Goal: Information Seeking & Learning: Understand process/instructions

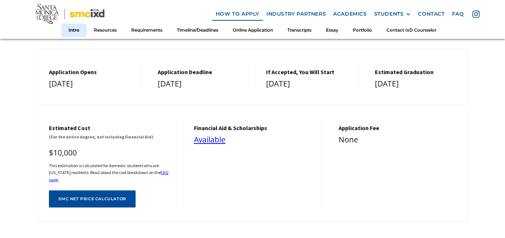
scroll to position [236, 0]
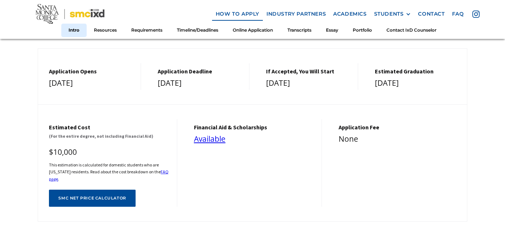
drag, startPoint x: 40, startPoint y: 64, endPoint x: 116, endPoint y: 79, distance: 78.1
click at [116, 79] on div "Application Opens [DATE]" at bounding box center [89, 76] width 103 height 26
copy div "Application Opens [DATE]"
drag, startPoint x: 151, startPoint y: 65, endPoint x: 214, endPoint y: 83, distance: 66.0
click at [214, 83] on div "Application Deadline [DATE]" at bounding box center [198, 76] width 103 height 26
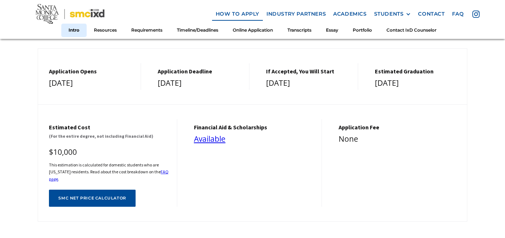
copy div "Application Deadline [DATE]"
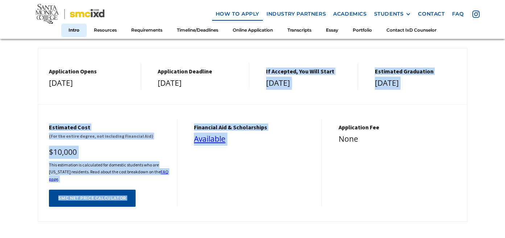
drag, startPoint x: 258, startPoint y: 67, endPoint x: 363, endPoint y: 85, distance: 107.2
click at [363, 85] on div "Application Opens [DATE] Application Deadline [DATE] If Accepted, You Will Star…" at bounding box center [253, 134] width 430 height 173
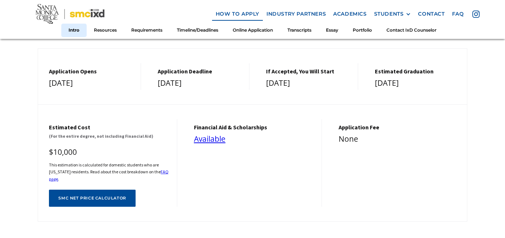
click at [342, 86] on div "Application Opens [DATE] Application Deadline [DATE] If Accepted, You Will Star…" at bounding box center [253, 134] width 430 height 173
drag, startPoint x: 257, startPoint y: 65, endPoint x: 327, endPoint y: 79, distance: 71.4
click at [327, 79] on div "If Accepted, You Will Start [DATE]" at bounding box center [306, 76] width 103 height 26
copy div "If Accepted, You Will Start [DATE]"
drag, startPoint x: 372, startPoint y: 67, endPoint x: 438, endPoint y: 81, distance: 67.8
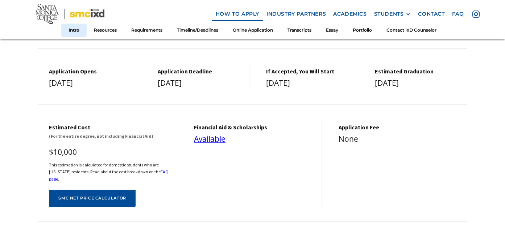
click at [438, 81] on div "estimated graduation [DATE]" at bounding box center [415, 76] width 103 height 26
copy div "estimated graduation [DATE]"
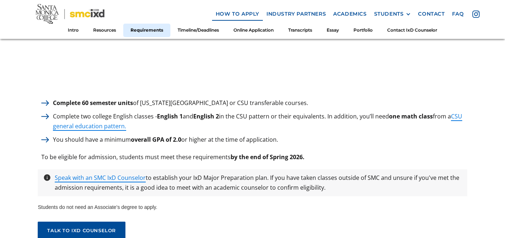
scroll to position [1033, 0]
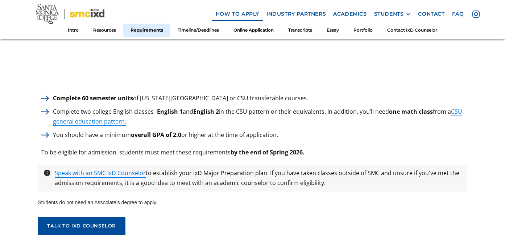
drag, startPoint x: 53, startPoint y: 94, endPoint x: 306, endPoint y: 91, distance: 252.9
click at [306, 93] on div "Complete 60 semester units of [US_STATE][GEOGRAPHIC_DATA] or CSU transferable c…" at bounding box center [253, 98] width 430 height 10
copy p "Complete 60 semester units of [US_STATE][GEOGRAPHIC_DATA] or CSU transferable c…"
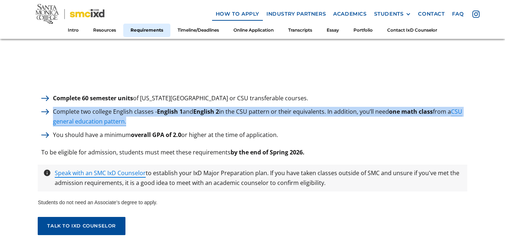
drag, startPoint x: 54, startPoint y: 107, endPoint x: 146, endPoint y: 116, distance: 91.8
click at [146, 116] on p "Complete two college English classes - English 1 and English 2 in the CSU patte…" at bounding box center [258, 117] width 418 height 20
copy p "Complete two college English classes - English 1 and English 2 in the CSU patte…"
drag, startPoint x: 53, startPoint y: 130, endPoint x: 301, endPoint y: 131, distance: 247.5
click at [301, 131] on div "You should have a minimum overall GPA of 2.0 or higher at the time of applicati…" at bounding box center [253, 135] width 430 height 10
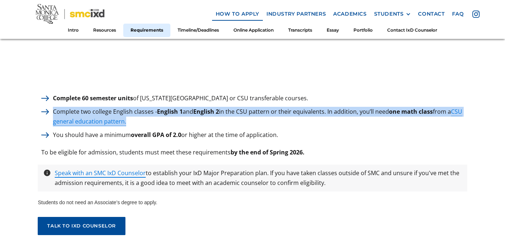
copy p "You should have a minimum overall GPA of 2.0 or higher at the time of applicati…"
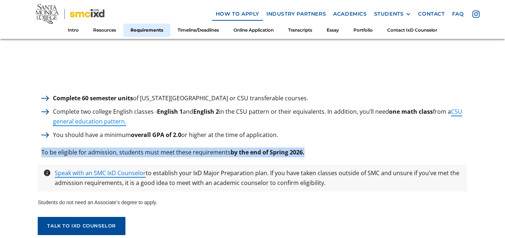
drag, startPoint x: 40, startPoint y: 147, endPoint x: 339, endPoint y: 146, distance: 299.7
click at [339, 147] on div "To be eligible for admission, students must meet these requirements by the end …" at bounding box center [253, 152] width 430 height 10
copy p "To be eligible for admission, students must meet these requirements by the end …"
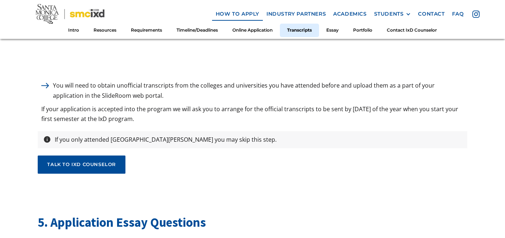
scroll to position [2320, 0]
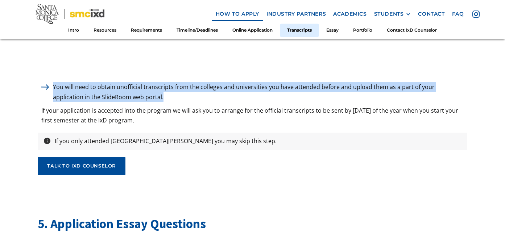
drag, startPoint x: 54, startPoint y: 83, endPoint x: 143, endPoint y: 90, distance: 88.8
click at [143, 90] on p "You will need to obtain unofficial transcripts from the colleges and universiti…" at bounding box center [258, 92] width 418 height 20
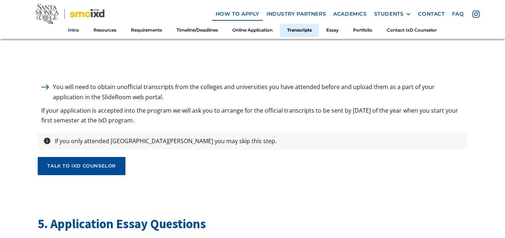
click at [150, 99] on div "You will need to obtain unofficial transcripts from the colleges and universiti…" at bounding box center [253, 103] width 430 height 43
drag, startPoint x: 54, startPoint y: 82, endPoint x: 147, endPoint y: 113, distance: 98.5
click at [147, 113] on div "You will need to obtain unofficial transcripts from the colleges and universiti…" at bounding box center [253, 103] width 430 height 43
copy div "You will need to obtain unofficial transcripts from the colleges and universiti…"
